Goal: Download file/media

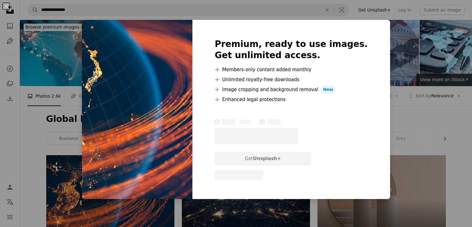
scroll to position [93, 0]
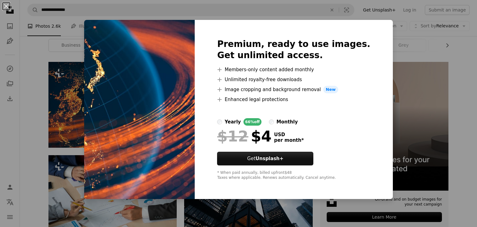
click at [463, 70] on div "An X shape Premium, ready to use images. Get unlimited access. A plus sign Memb…" at bounding box center [238, 113] width 477 height 227
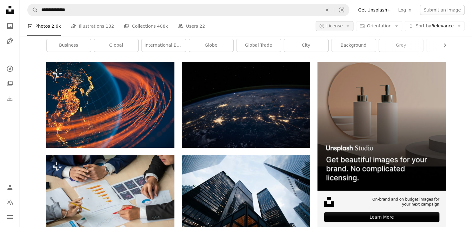
click at [346, 22] on button "A copyright icon © License Arrow down" at bounding box center [335, 26] width 38 height 10
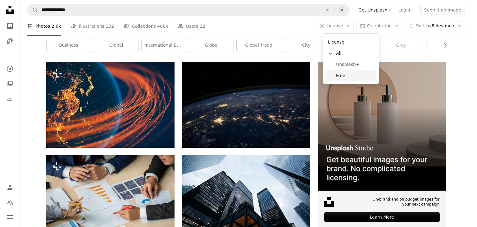
click at [337, 75] on span "Free" at bounding box center [355, 76] width 38 height 6
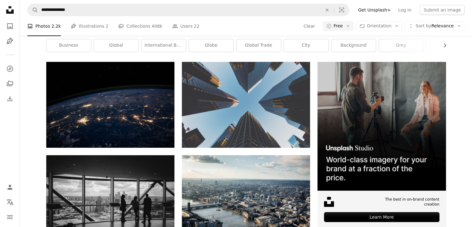
scroll to position [31, 0]
